Goal: Navigation & Orientation: Understand site structure

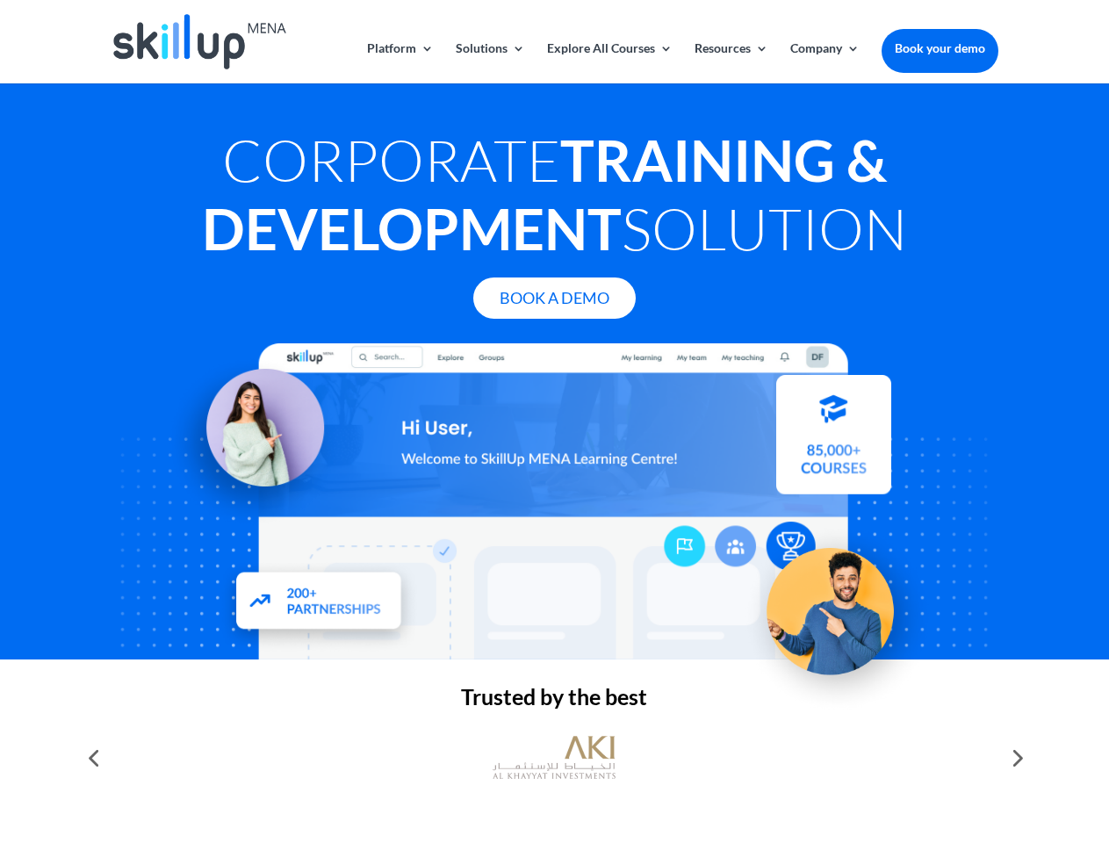
click at [554, 422] on div at bounding box center [554, 501] width 887 height 316
click at [489, 62] on link "Solutions" at bounding box center [490, 62] width 69 height 41
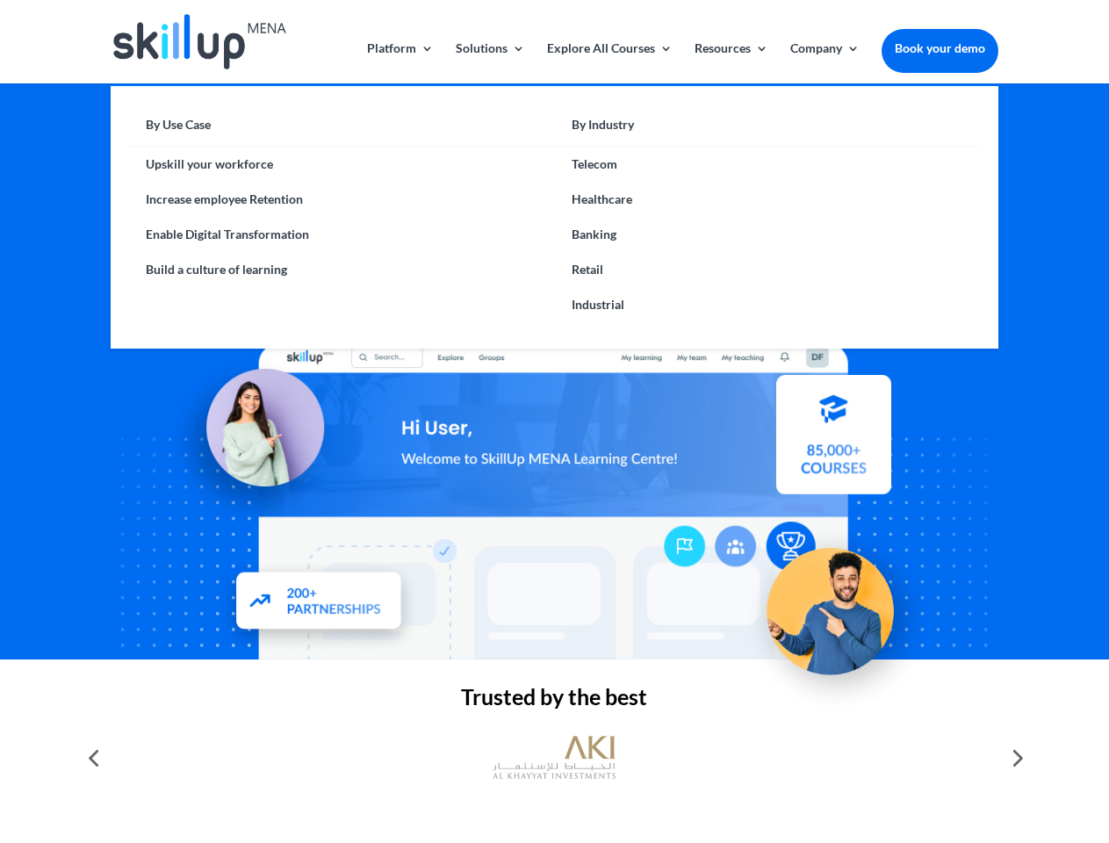
click at [609, 62] on link "Explore All Courses" at bounding box center [610, 62] width 126 height 41
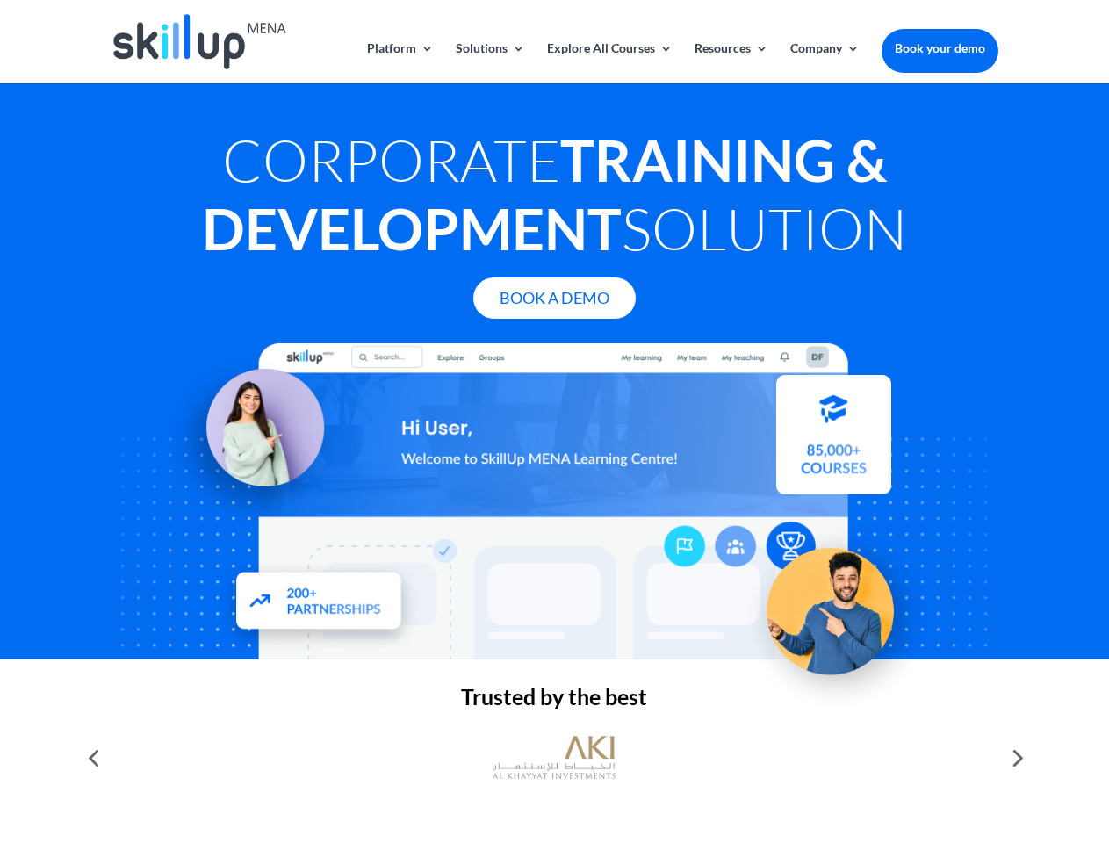
click at [730, 62] on link "Resources" at bounding box center [732, 62] width 74 height 41
click at [825, 62] on link "Company" at bounding box center [824, 62] width 69 height 41
click at [554, 758] on img at bounding box center [554, 757] width 123 height 61
